Goal: Information Seeking & Learning: Learn about a topic

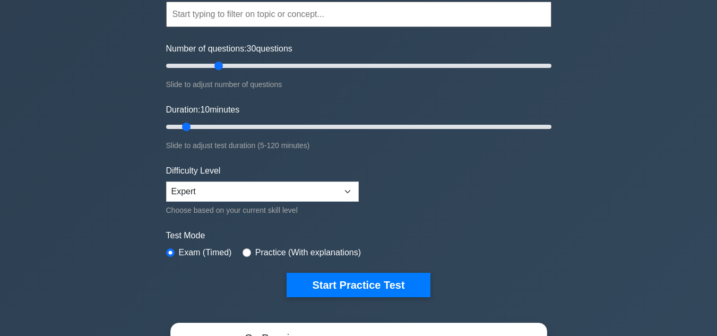
scroll to position [106, 0]
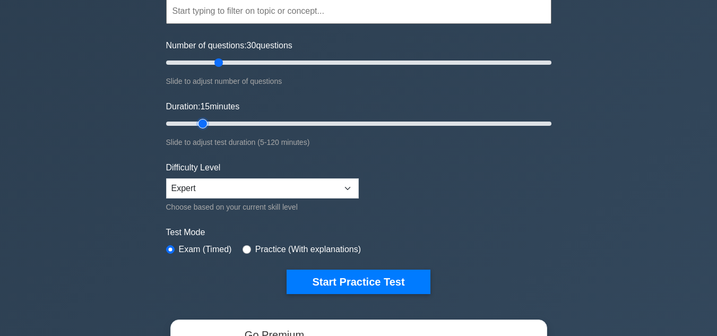
click at [205, 122] on input "Duration: 15 minutes" at bounding box center [358, 123] width 385 height 13
type input "20"
click at [214, 124] on input "Duration: 20 minutes" at bounding box center [358, 123] width 385 height 13
click at [217, 63] on input "Number of questions: 30 questions" at bounding box center [358, 62] width 385 height 13
type input "25"
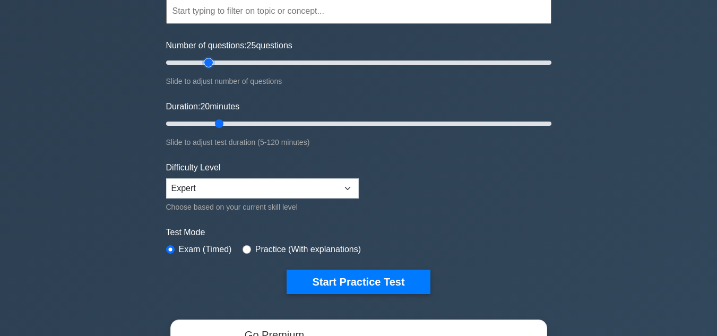
click at [211, 63] on input "Number of questions: 25 questions" at bounding box center [358, 62] width 385 height 13
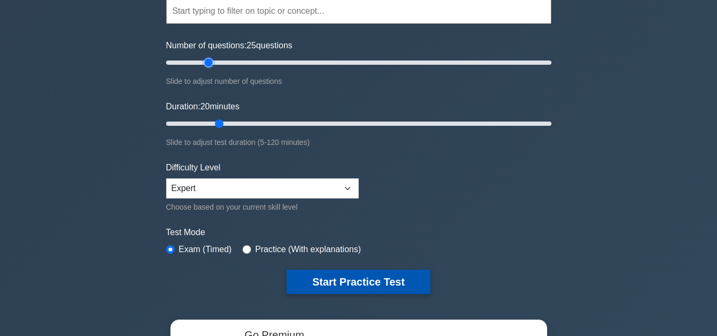
click at [287, 270] on button "Start Practice Test" at bounding box center [358, 282] width 143 height 24
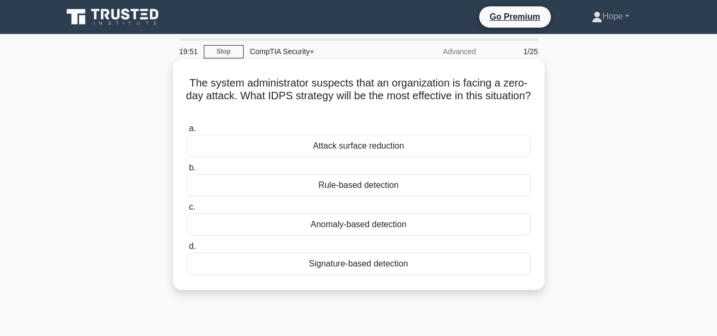
click at [370, 223] on div "Anomaly-based detection" at bounding box center [359, 224] width 344 height 22
click at [187, 211] on input "c. Anomaly-based detection" at bounding box center [187, 207] width 0 height 7
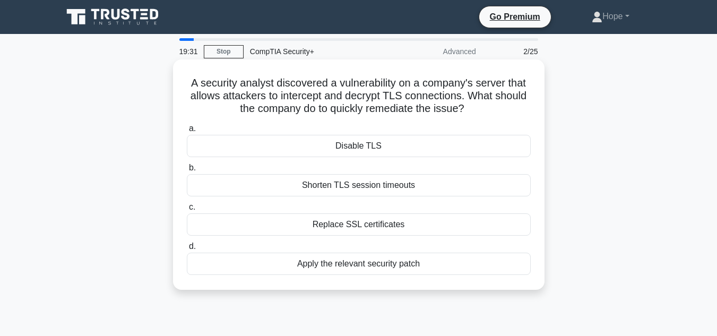
click at [310, 271] on div "Apply the relevant security patch" at bounding box center [359, 264] width 344 height 22
click at [187, 250] on input "d. Apply the relevant security patch" at bounding box center [187, 246] width 0 height 7
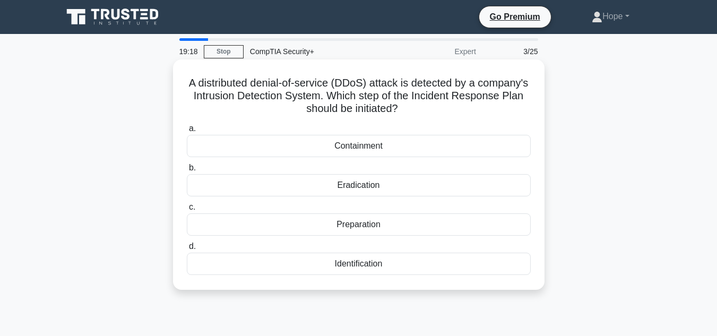
click at [382, 147] on div "Containment" at bounding box center [359, 146] width 344 height 22
click at [187, 132] on input "a. Containment" at bounding box center [187, 128] width 0 height 7
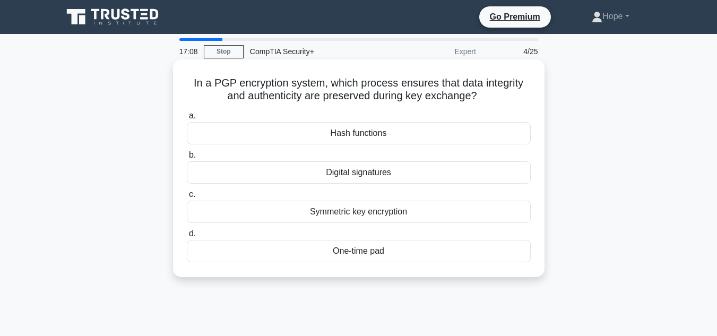
click at [386, 178] on div "Digital signatures" at bounding box center [359, 172] width 344 height 22
click at [187, 159] on input "b. Digital signatures" at bounding box center [187, 155] width 0 height 7
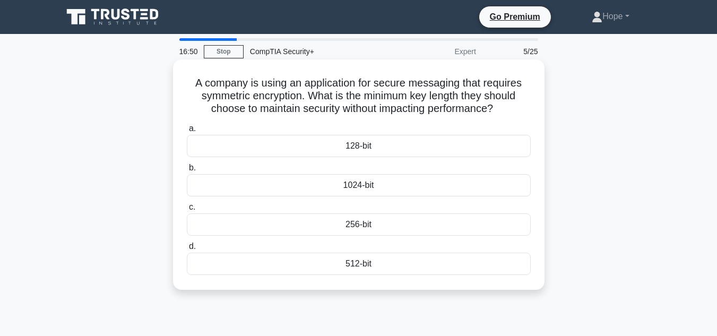
click at [343, 223] on div "256-bit" at bounding box center [359, 224] width 344 height 22
click at [187, 211] on input "c. 256-bit" at bounding box center [187, 207] width 0 height 7
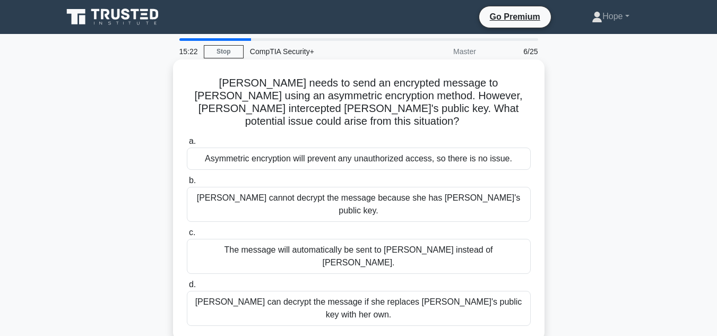
click at [345, 187] on div "Eve cannot decrypt the message because she has Bob's public key." at bounding box center [359, 204] width 344 height 35
click at [187, 183] on input "b. Eve cannot decrypt the message because she has Bob's public key." at bounding box center [187, 180] width 0 height 7
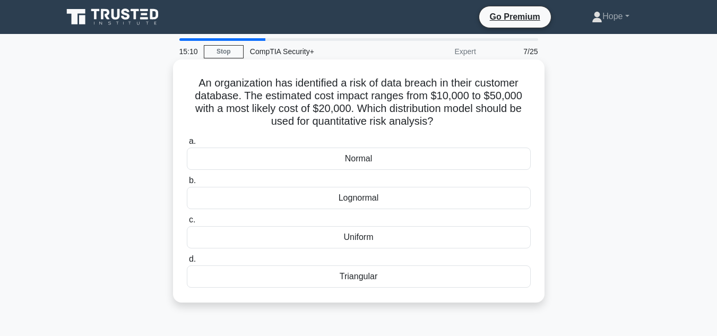
click at [381, 159] on div "Normal" at bounding box center [359, 159] width 344 height 22
click at [187, 145] on input "a. Normal" at bounding box center [187, 141] width 0 height 7
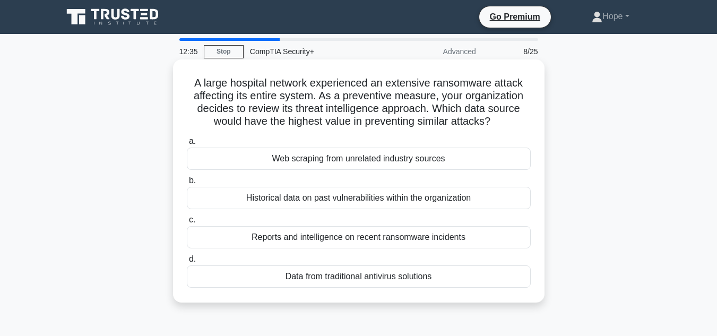
click at [324, 240] on div "Reports and intelligence on recent ransomware incidents" at bounding box center [359, 237] width 344 height 22
click at [187, 223] on input "c. Reports and intelligence on recent ransomware incidents" at bounding box center [187, 219] width 0 height 7
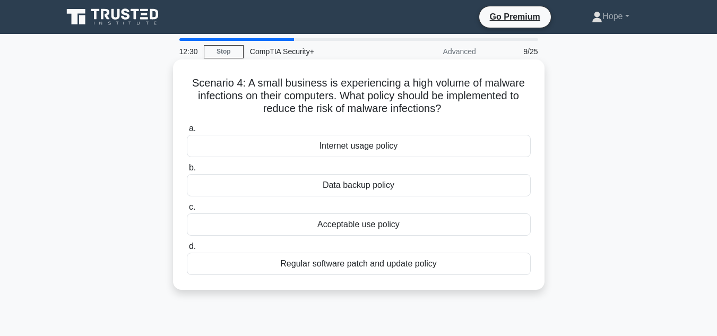
click at [388, 264] on div "Regular software patch and update policy" at bounding box center [359, 264] width 344 height 22
click at [187, 250] on input "d. Regular software patch and update policy" at bounding box center [187, 246] width 0 height 7
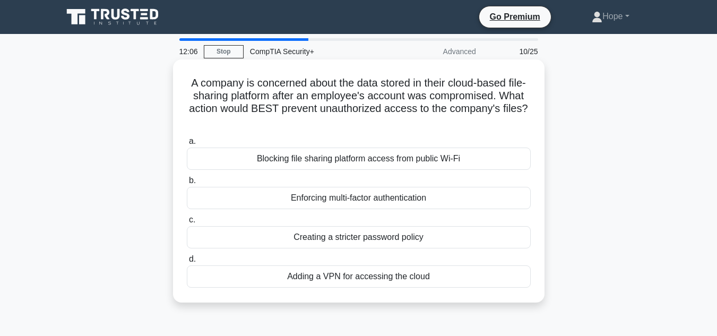
click at [432, 198] on div "Enforcing multi-factor authentication" at bounding box center [359, 198] width 344 height 22
click at [187, 184] on input "b. Enforcing multi-factor authentication" at bounding box center [187, 180] width 0 height 7
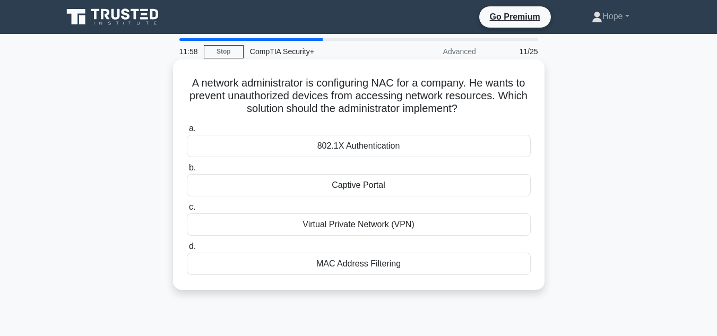
click at [369, 146] on div "802.1X Authentication" at bounding box center [359, 146] width 344 height 22
click at [187, 132] on input "a. 802.1X Authentication" at bounding box center [187, 128] width 0 height 7
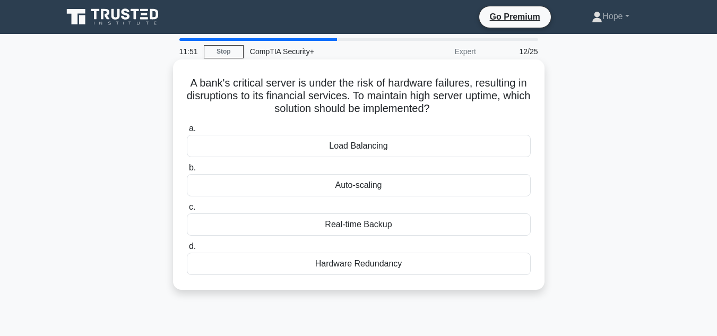
click at [366, 144] on div "Load Balancing" at bounding box center [359, 146] width 344 height 22
click at [187, 132] on input "a. Load Balancing" at bounding box center [187, 128] width 0 height 7
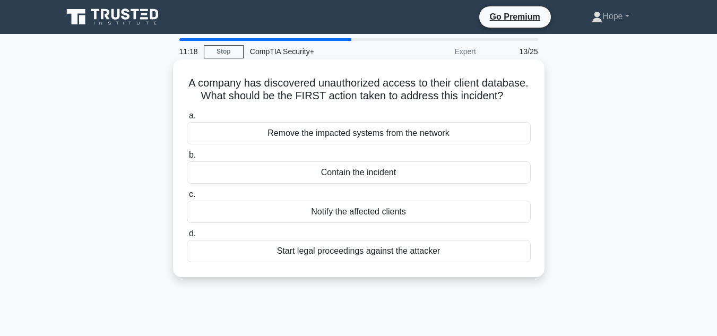
click at [389, 169] on div "Contain the incident" at bounding box center [359, 172] width 344 height 22
click at [187, 159] on input "b. Contain the incident" at bounding box center [187, 155] width 0 height 7
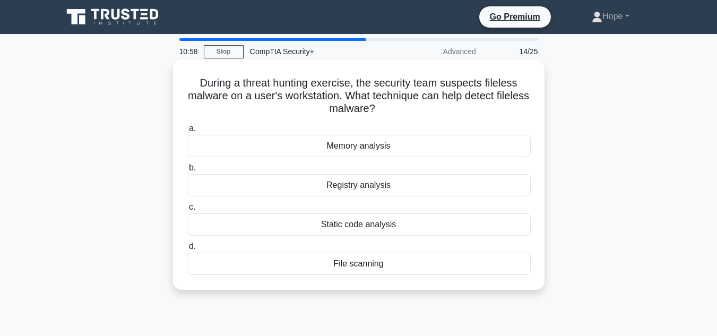
click at [350, 186] on div "Registry analysis" at bounding box center [359, 185] width 344 height 22
click at [187, 171] on input "b. Registry analysis" at bounding box center [187, 167] width 0 height 7
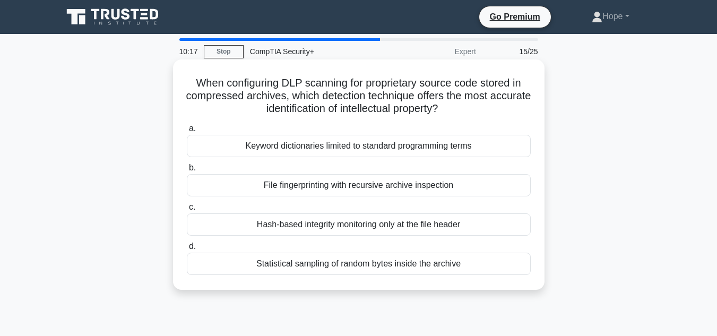
click at [322, 142] on div "Keyword dictionaries limited to standard programming terms" at bounding box center [359, 146] width 344 height 22
click at [187, 132] on input "a. Keyword dictionaries limited to standard programming terms" at bounding box center [187, 128] width 0 height 7
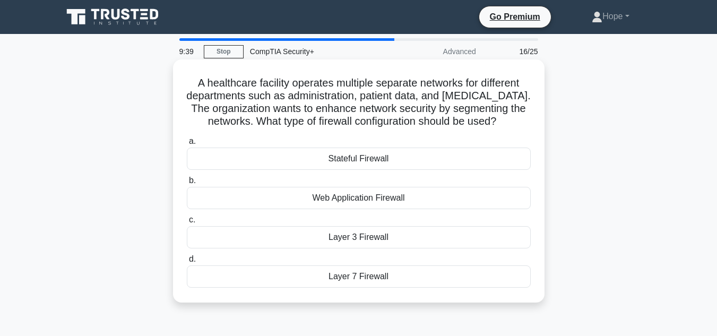
click at [415, 275] on div "Layer 7 Firewall" at bounding box center [359, 276] width 344 height 22
click at [187, 263] on input "d. Layer 7 Firewall" at bounding box center [187, 259] width 0 height 7
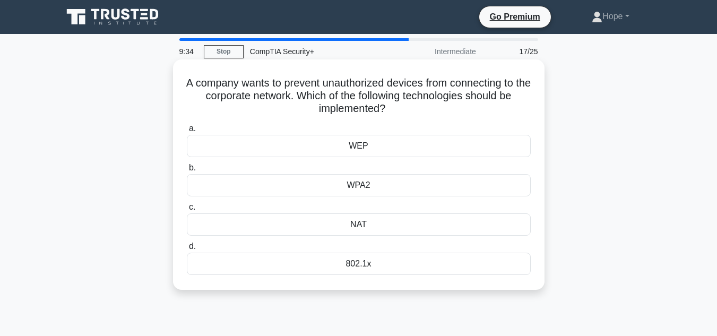
click at [369, 265] on div "802.1x" at bounding box center [359, 264] width 344 height 22
click at [187, 250] on input "d. 802.1x" at bounding box center [187, 246] width 0 height 7
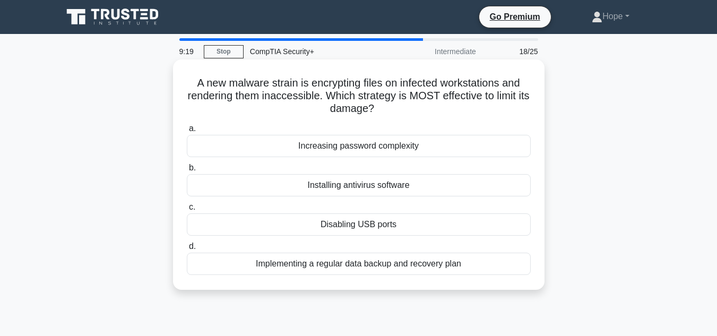
click at [396, 262] on div "Implementing a regular data backup and recovery plan" at bounding box center [359, 264] width 344 height 22
click at [187, 250] on input "d. Implementing a regular data backup and recovery plan" at bounding box center [187, 246] width 0 height 7
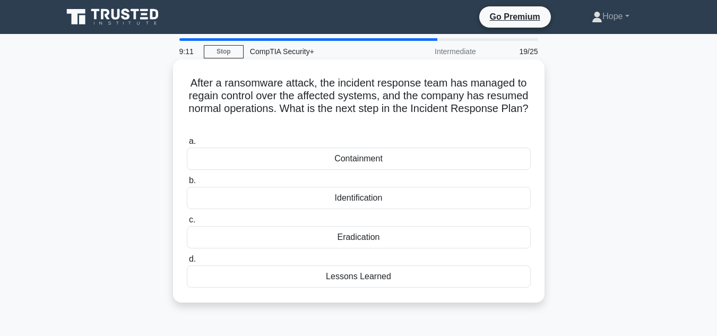
click at [358, 276] on div "Lessons Learned" at bounding box center [359, 276] width 344 height 22
click at [187, 263] on input "d. Lessons Learned" at bounding box center [187, 259] width 0 height 7
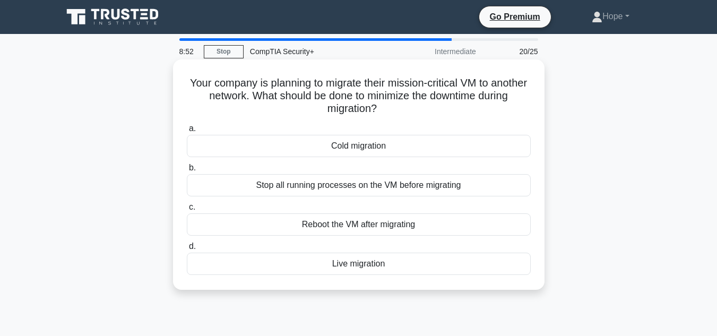
click at [362, 267] on div "Live migration" at bounding box center [359, 264] width 344 height 22
click at [187, 250] on input "d. Live migration" at bounding box center [187, 246] width 0 height 7
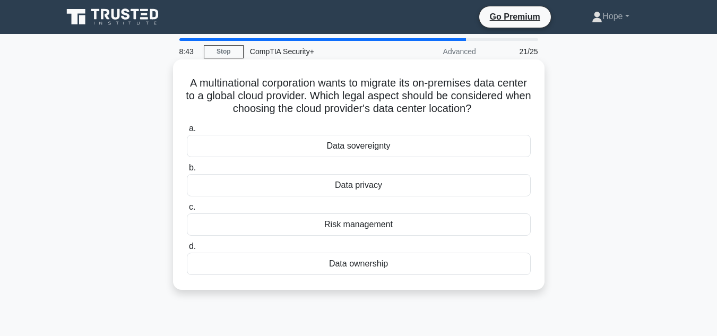
click at [373, 157] on div "Data sovereignty" at bounding box center [359, 146] width 344 height 22
click at [187, 132] on input "a. Data sovereignty" at bounding box center [187, 128] width 0 height 7
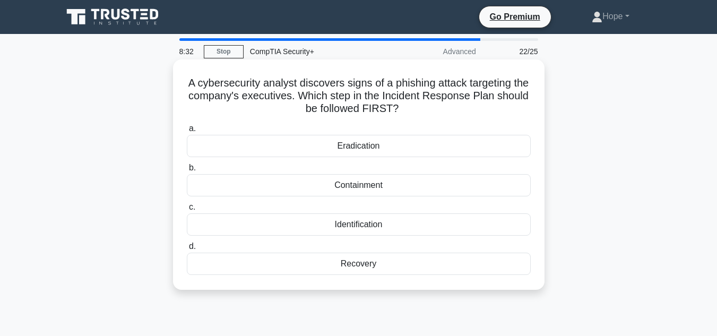
click at [368, 229] on div "Identification" at bounding box center [359, 224] width 344 height 22
click at [187, 211] on input "c. Identification" at bounding box center [187, 207] width 0 height 7
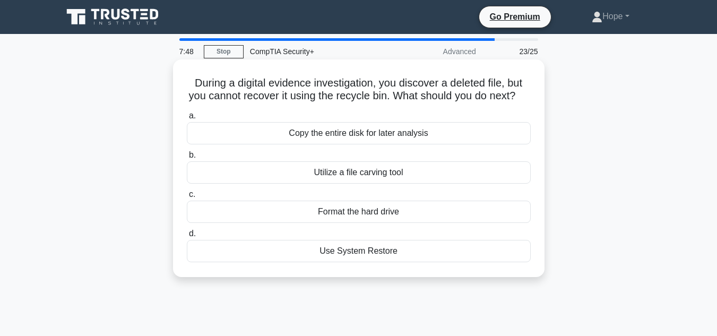
drag, startPoint x: 187, startPoint y: 84, endPoint x: 518, endPoint y: 106, distance: 331.8
click at [518, 103] on h5 "During a digital evidence investigation, you discover a deleted file, but you c…" at bounding box center [359, 89] width 346 height 27
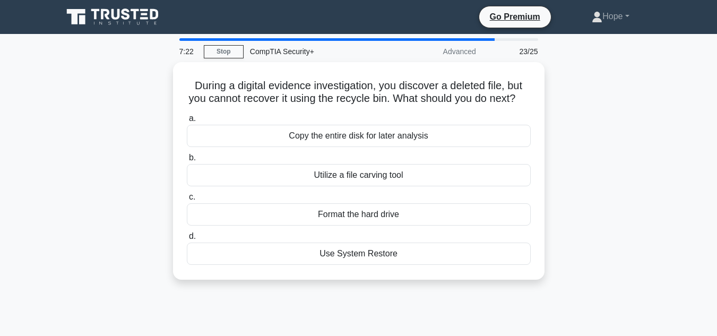
click at [593, 197] on div "During a digital evidence investigation, you discover a deleted file, but you c…" at bounding box center [358, 177] width 605 height 230
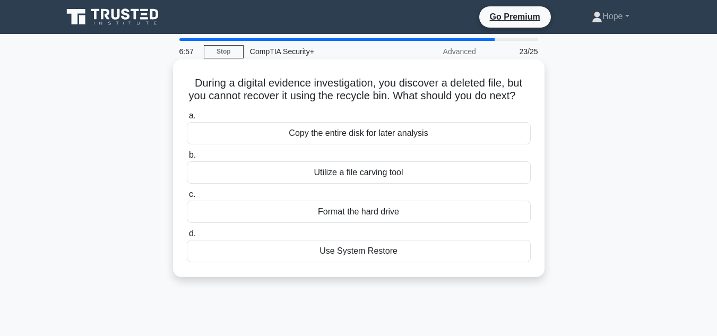
click at [400, 144] on div "Copy the entire disk for later analysis" at bounding box center [359, 133] width 344 height 22
click at [187, 119] on input "a. Copy the entire disk for later analysis" at bounding box center [187, 115] width 0 height 7
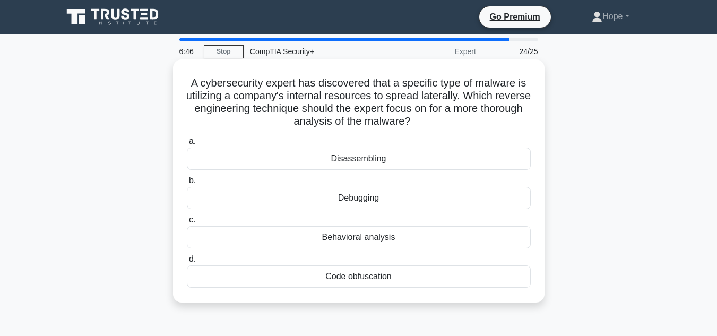
click at [383, 197] on div "Debugging" at bounding box center [359, 198] width 344 height 22
click at [187, 184] on input "b. Debugging" at bounding box center [187, 180] width 0 height 7
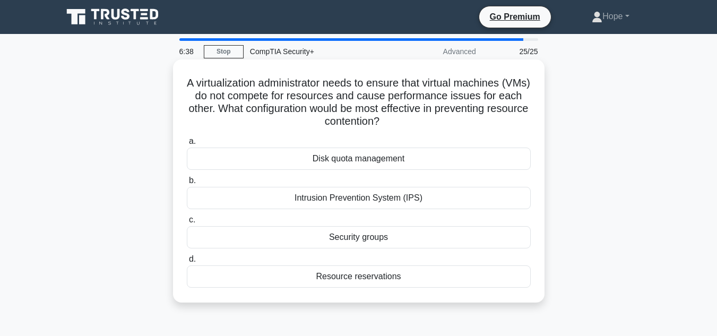
click at [378, 277] on div "Resource reservations" at bounding box center [359, 276] width 344 height 22
click at [187, 263] on input "d. Resource reservations" at bounding box center [187, 259] width 0 height 7
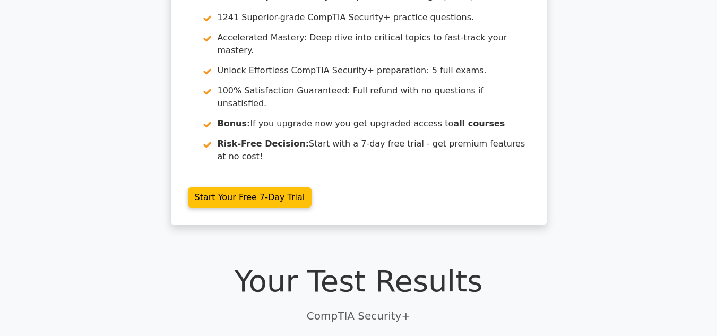
scroll to position [212, 0]
